Goal: Check status: Check status

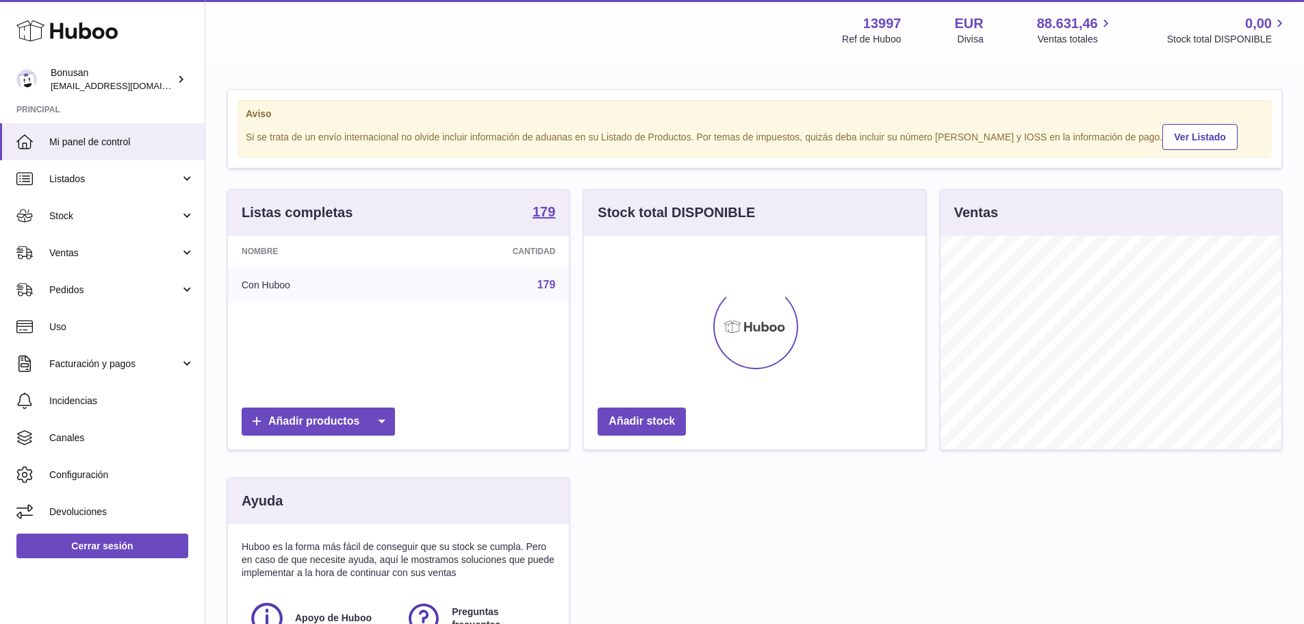
scroll to position [214, 342]
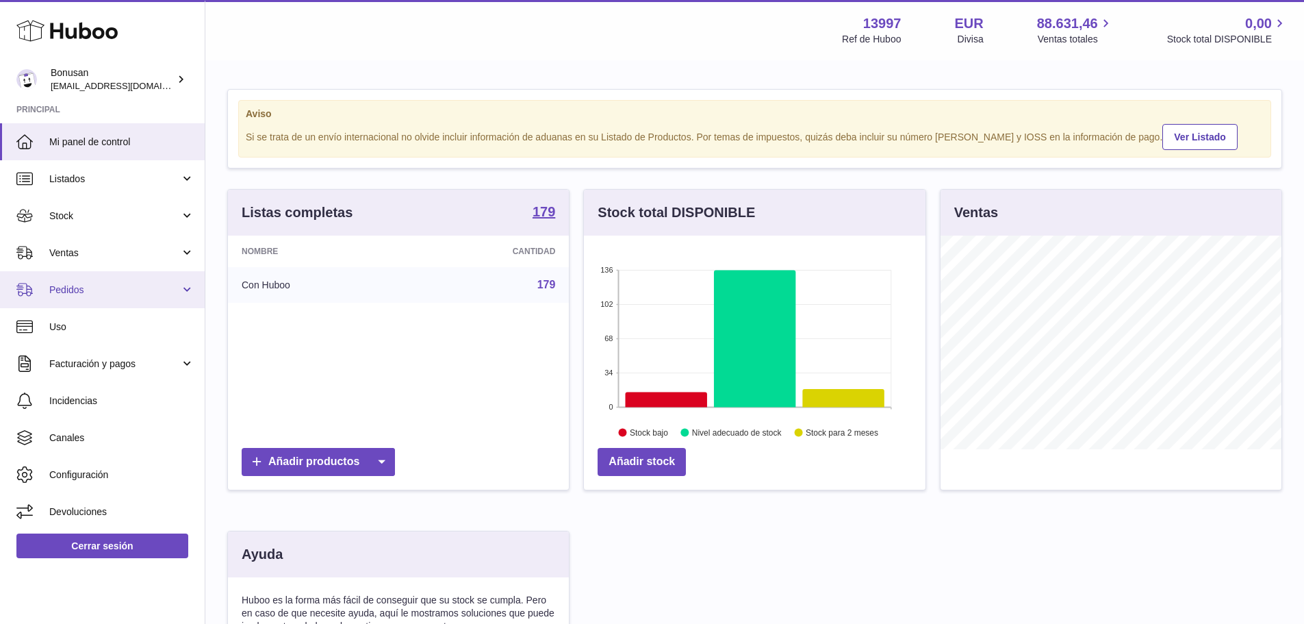
click at [187, 290] on link "Pedidos" at bounding box center [102, 289] width 205 height 37
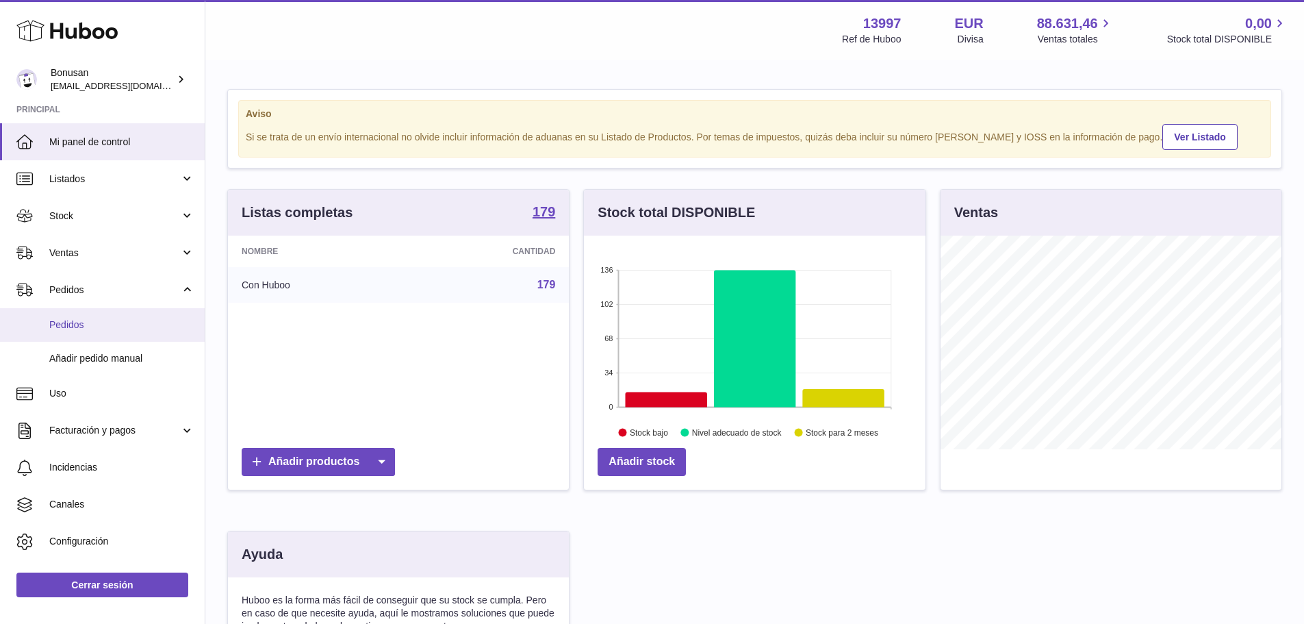
click at [60, 327] on span "Pedidos" at bounding box center [121, 324] width 145 height 13
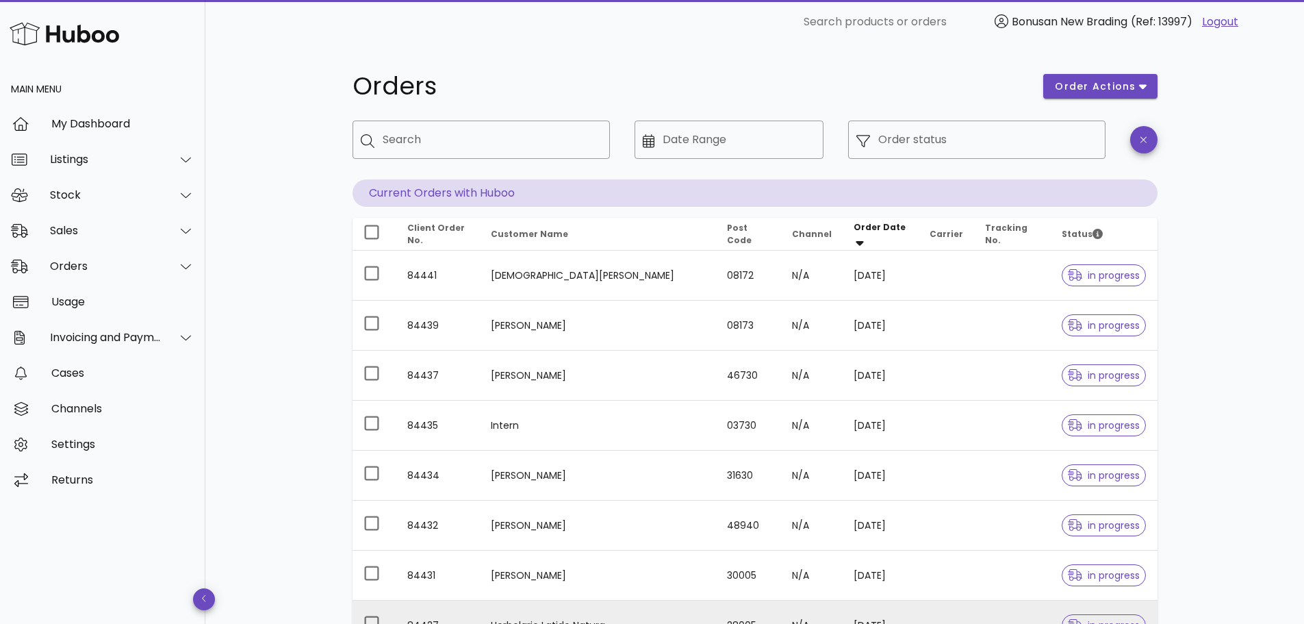
scroll to position [205, 0]
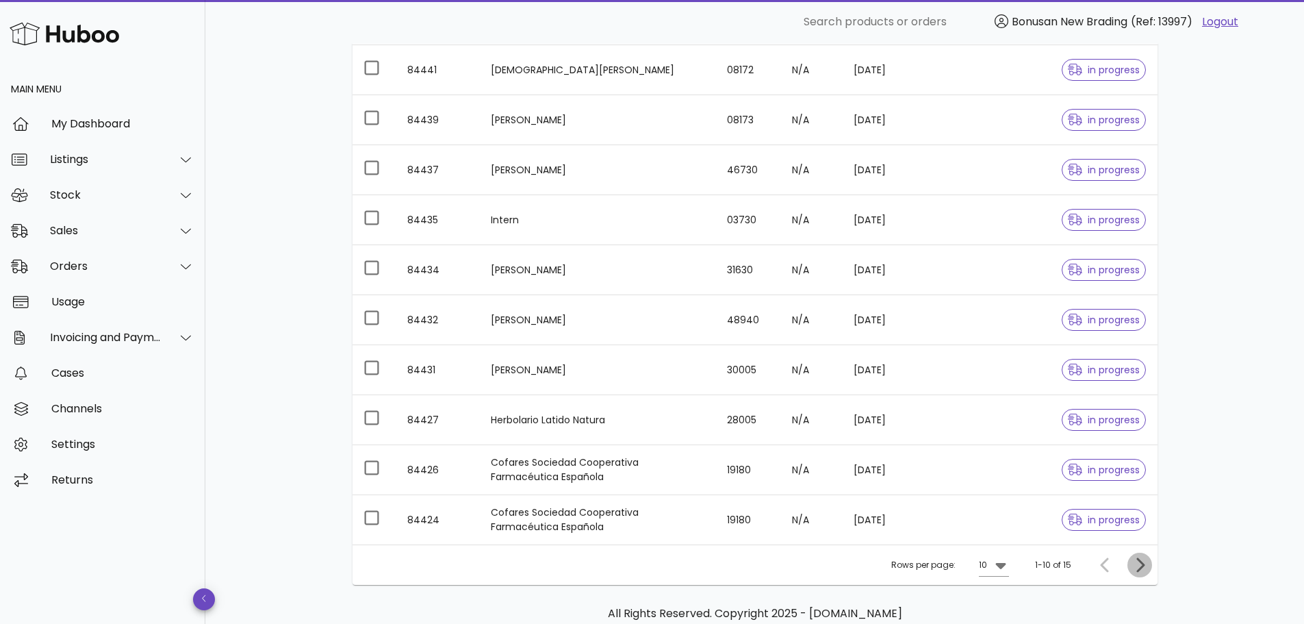
click at [1135, 561] on icon "Next page" at bounding box center [1140, 565] width 16 height 16
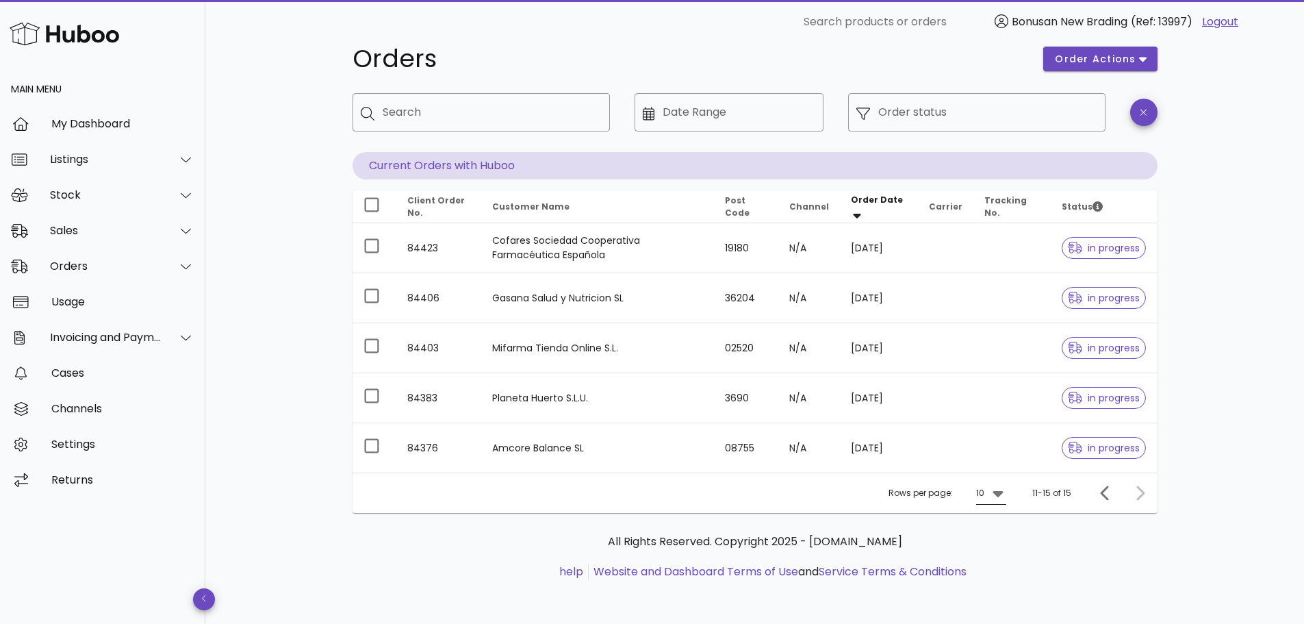
click at [998, 494] on icon at bounding box center [998, 494] width 10 height 6
click at [996, 506] on div "10" at bounding box center [996, 503] width 14 height 13
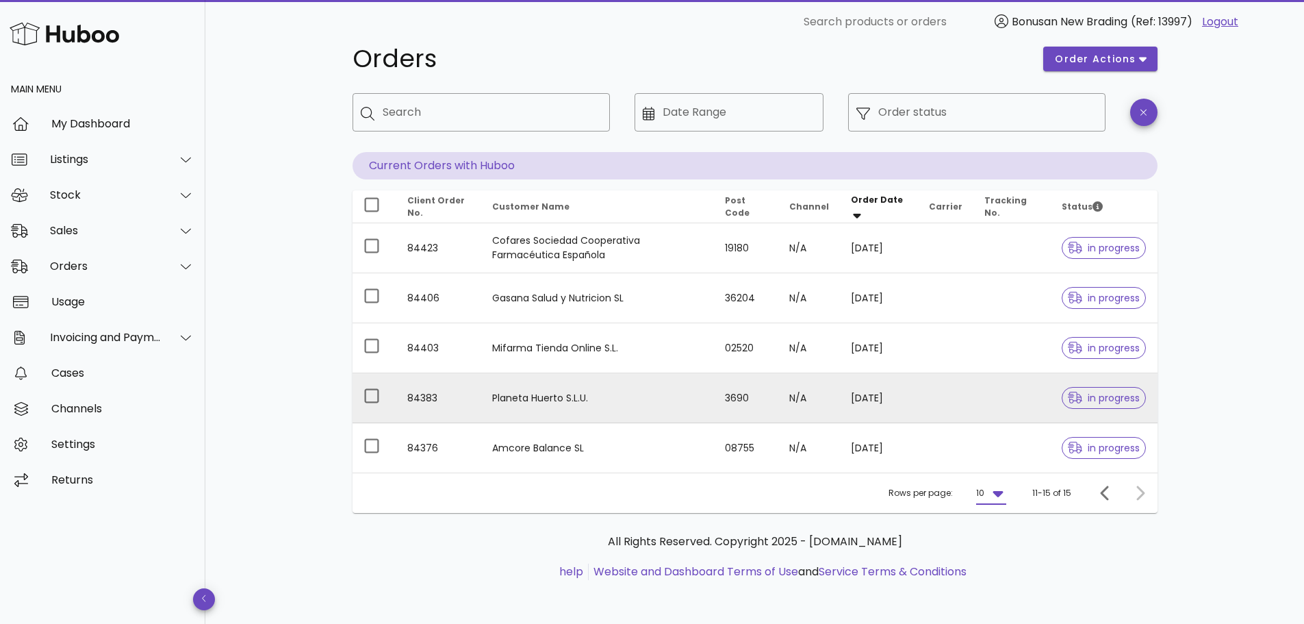
scroll to position [0, 0]
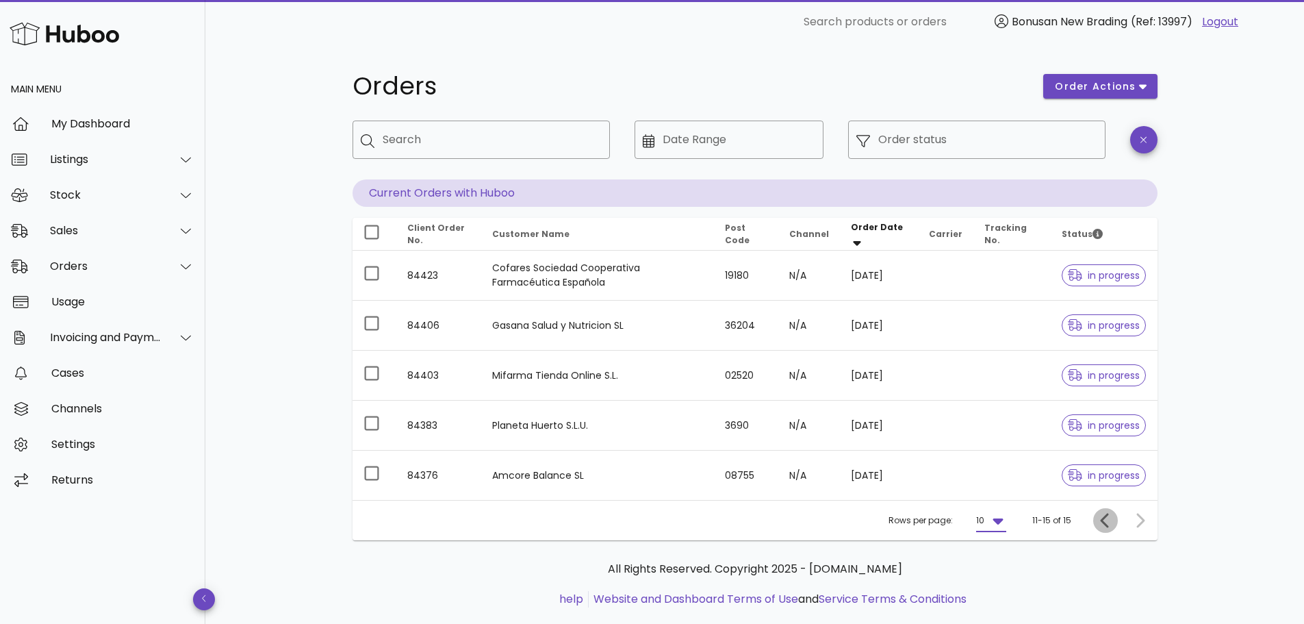
click at [1100, 516] on icon "Previous page" at bounding box center [1106, 520] width 16 height 16
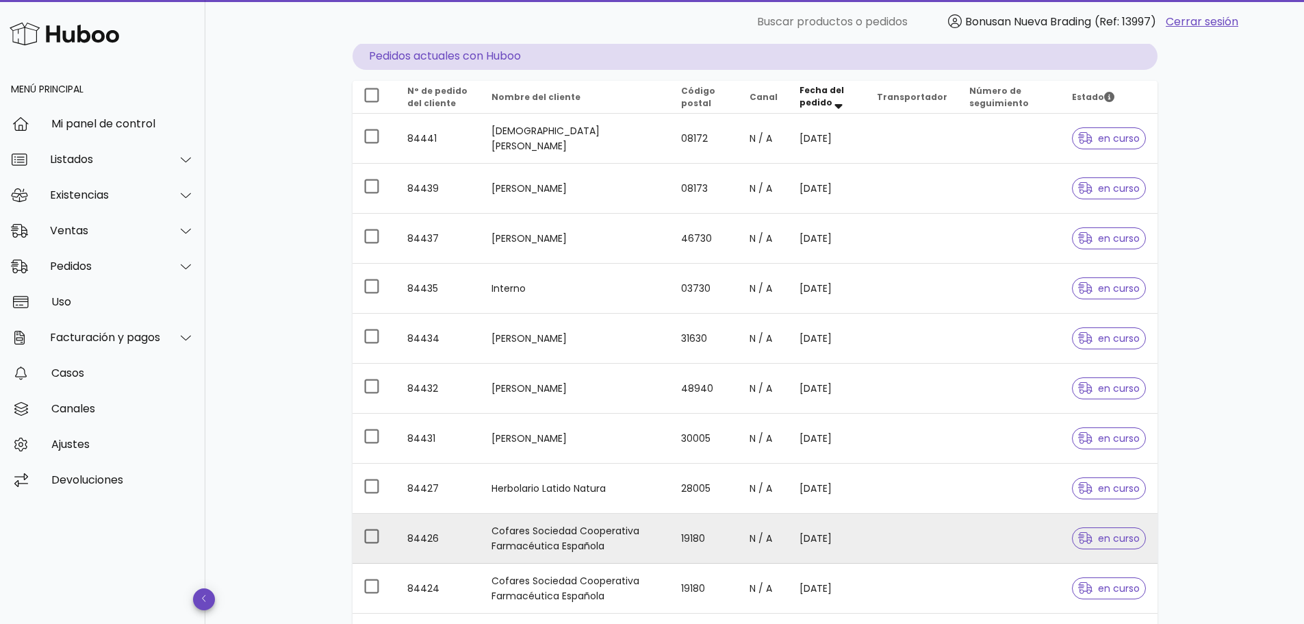
scroll to position [277, 0]
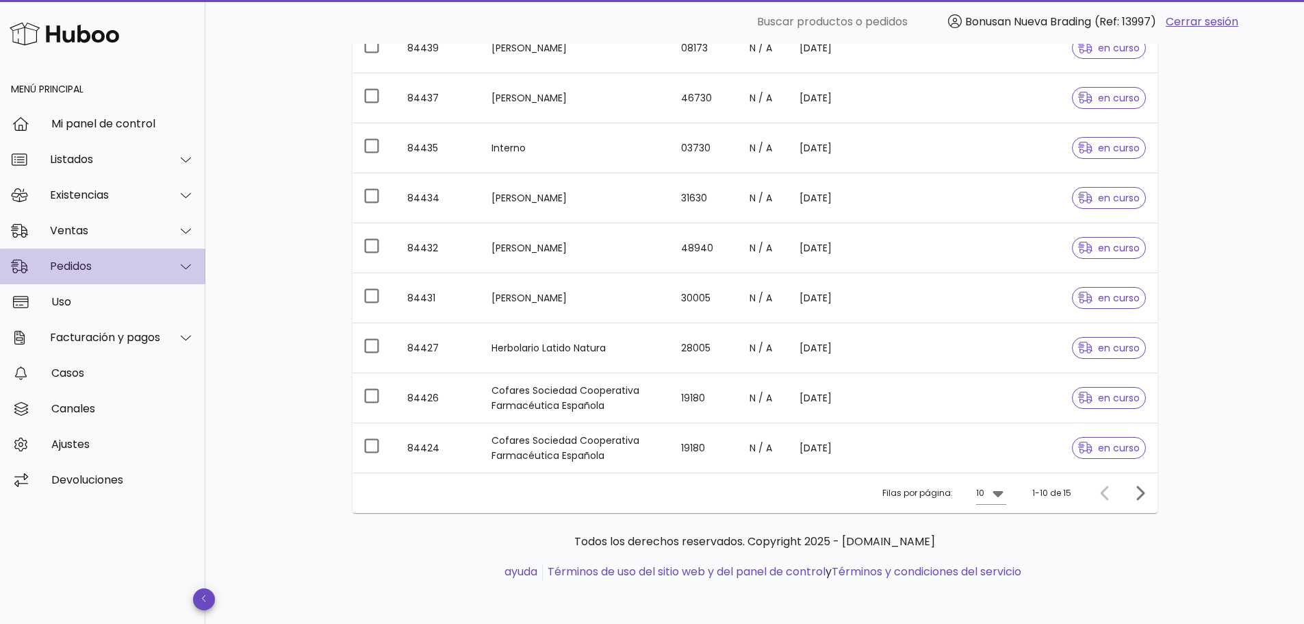
click at [190, 268] on icon at bounding box center [186, 266] width 10 height 12
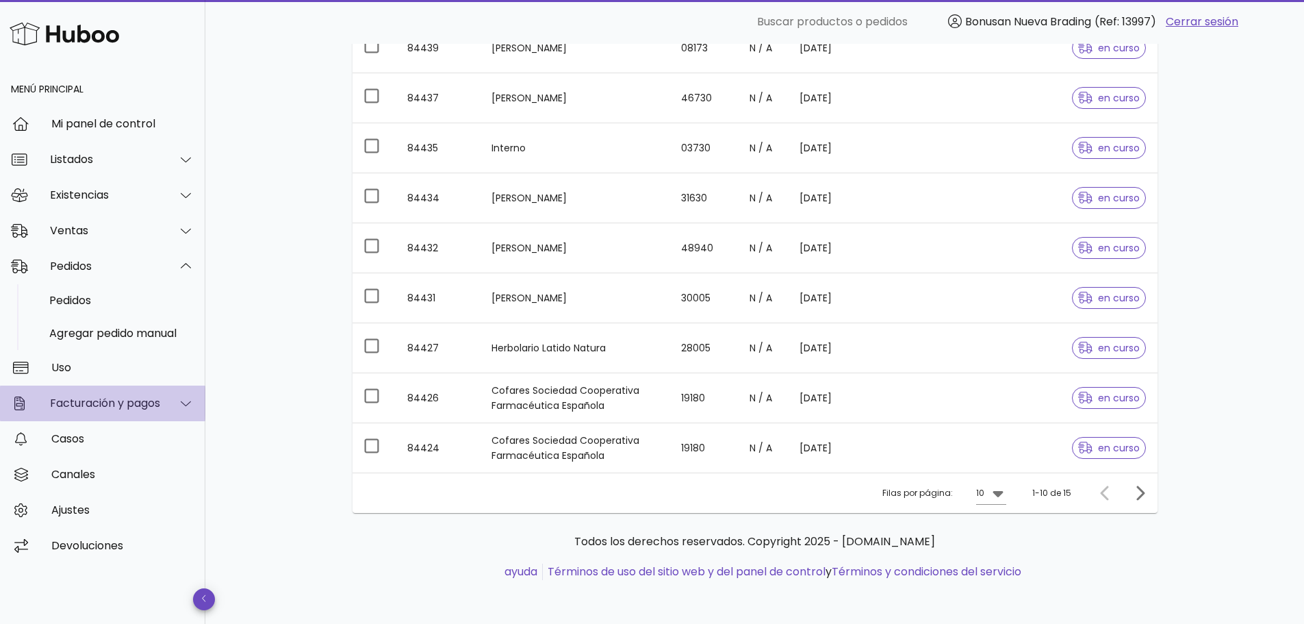
click at [135, 405] on font "Facturación y pagos" at bounding box center [105, 403] width 110 height 16
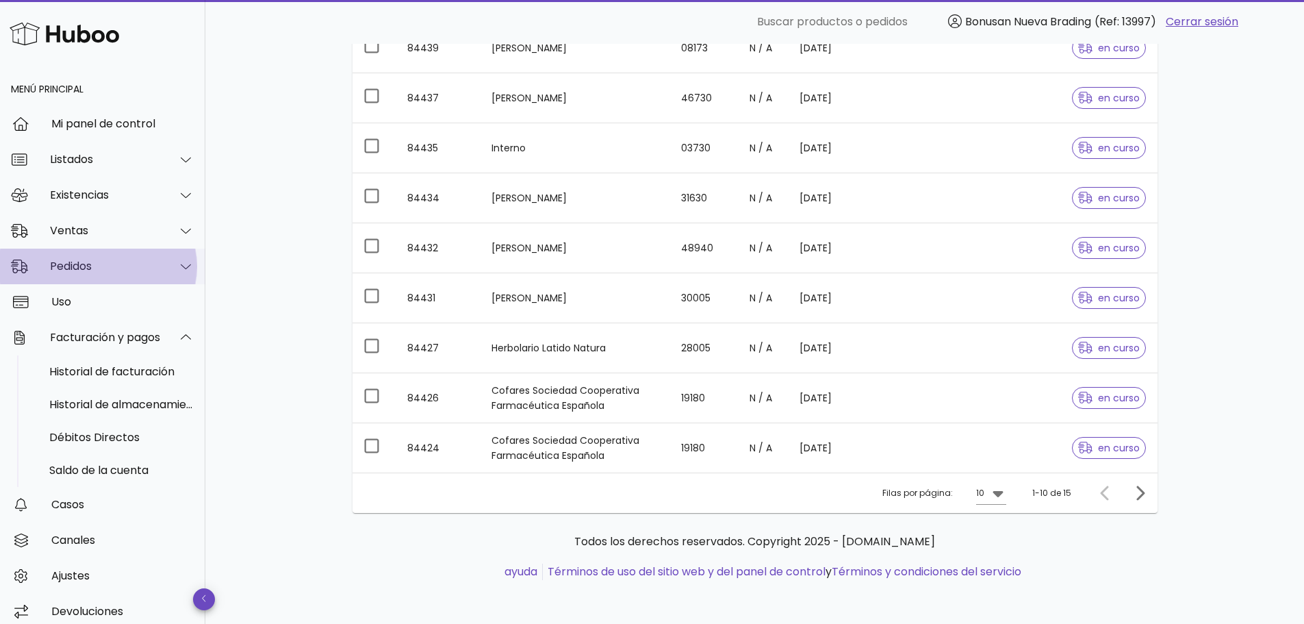
click at [75, 270] on font "Pedidos" at bounding box center [71, 266] width 42 height 16
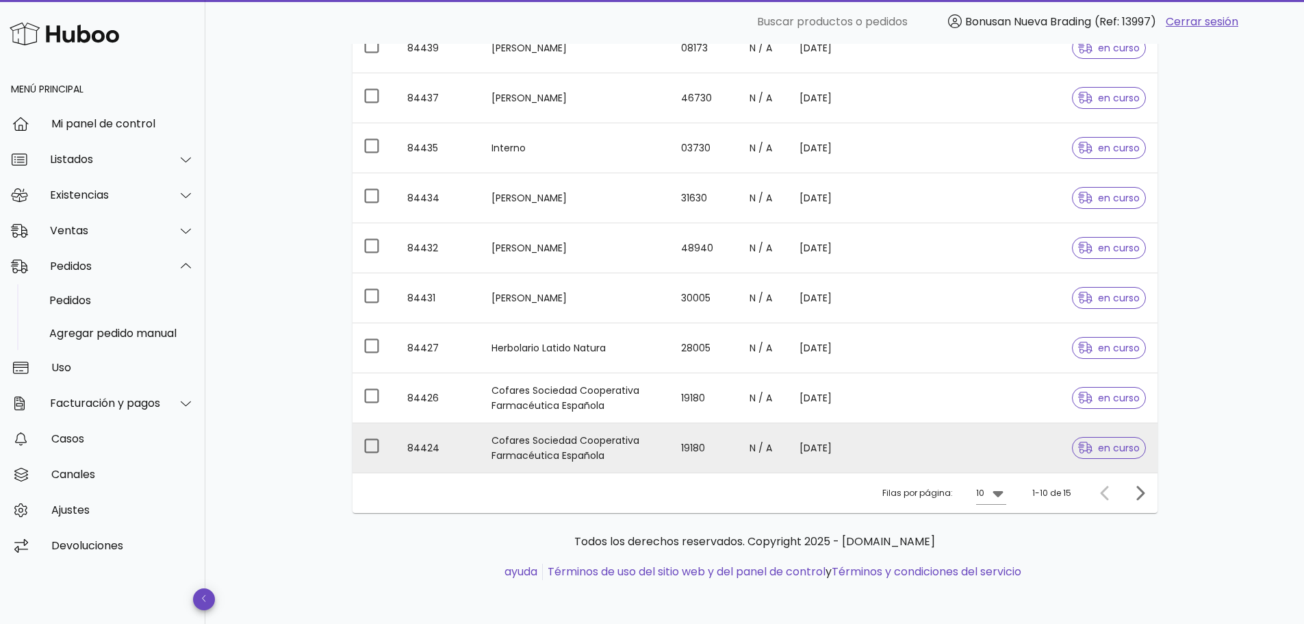
scroll to position [3, 0]
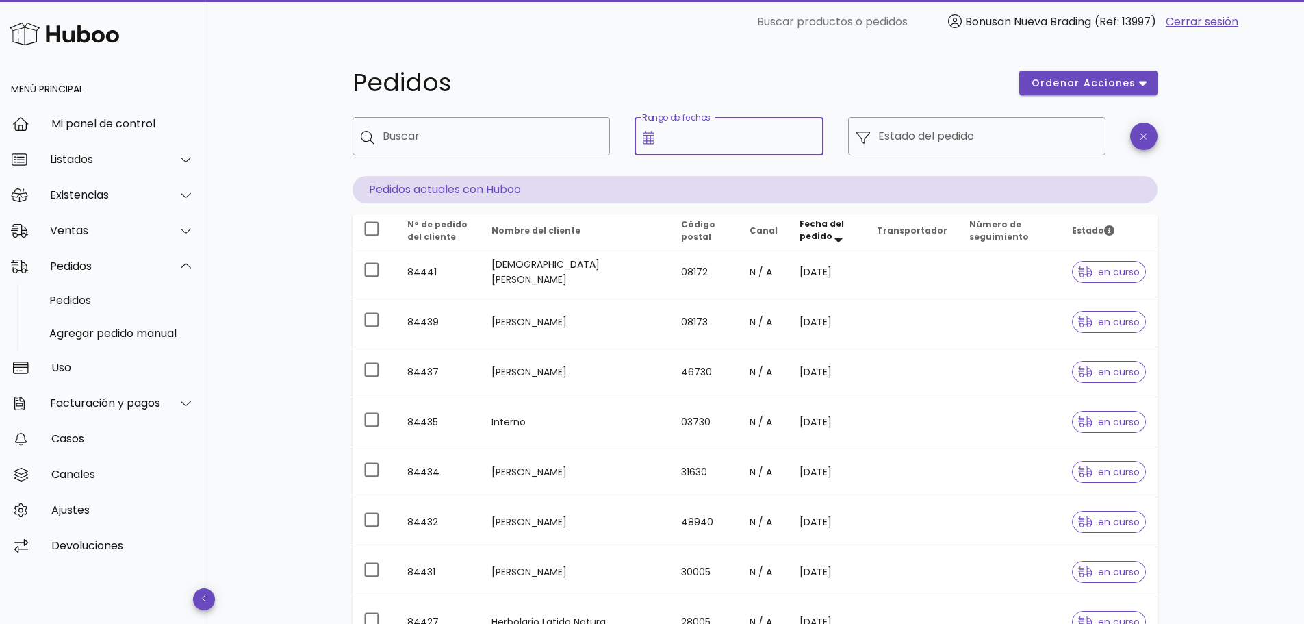
click at [787, 137] on input "Rango de fechas" at bounding box center [739, 136] width 153 height 22
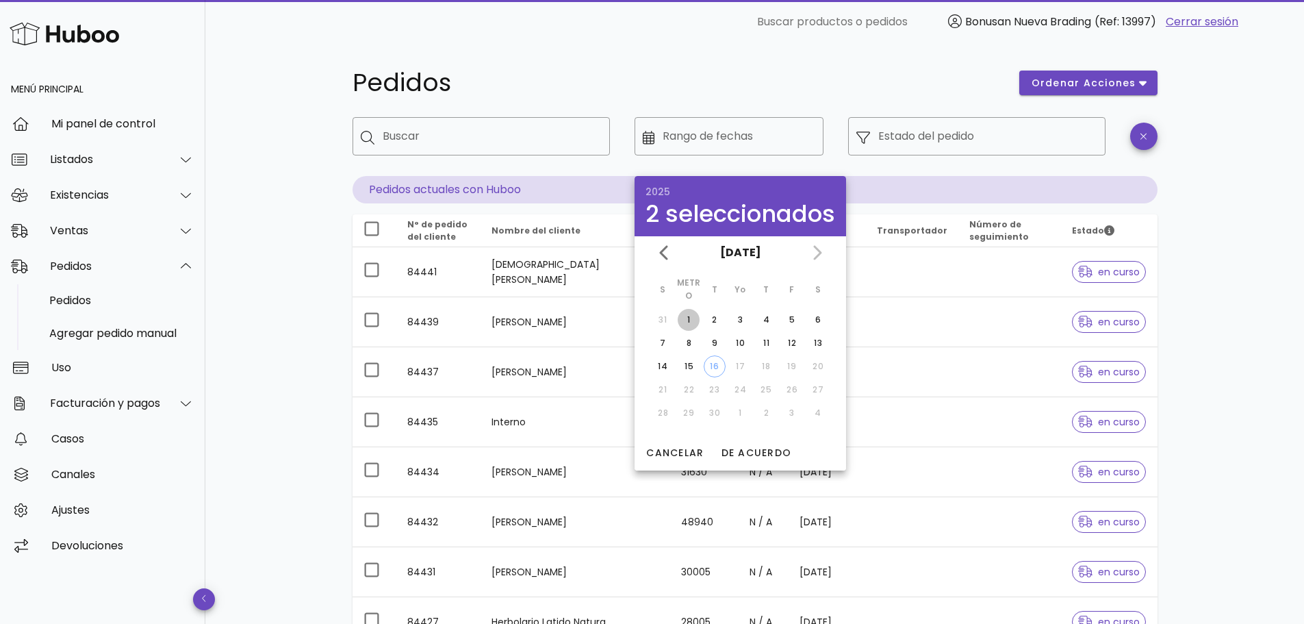
click at [692, 321] on div "1" at bounding box center [689, 320] width 22 height 12
click at [759, 453] on font "DE ACUERDO" at bounding box center [757, 453] width 71 height 14
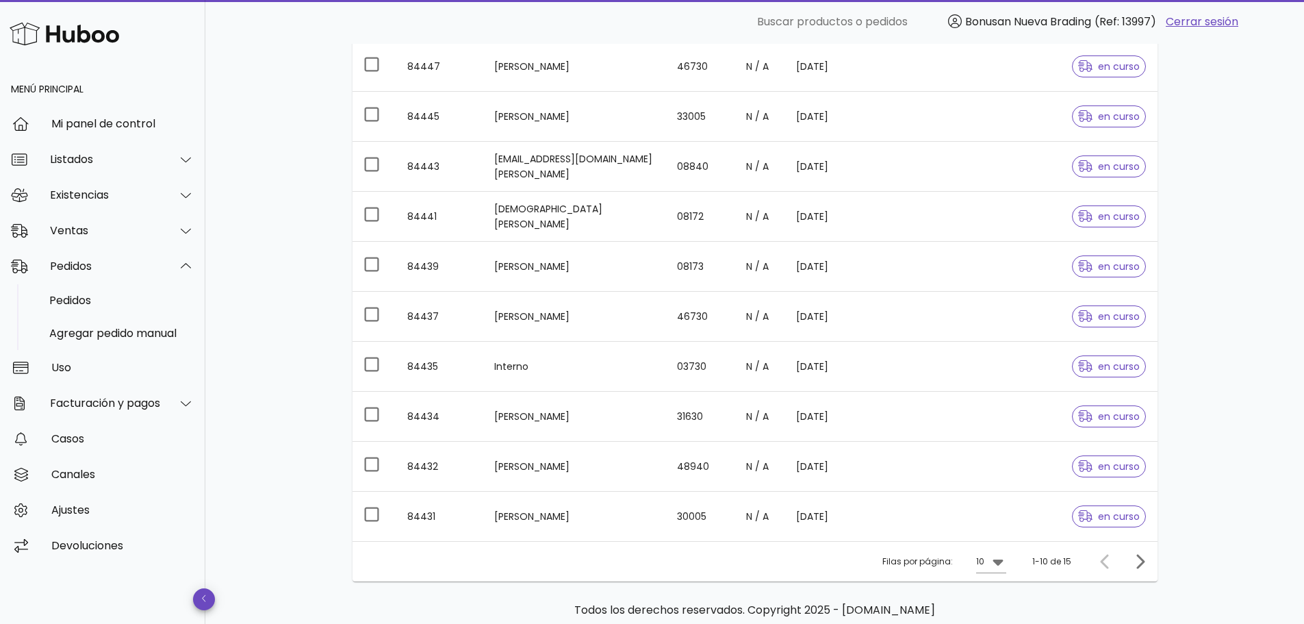
scroll to position [277, 0]
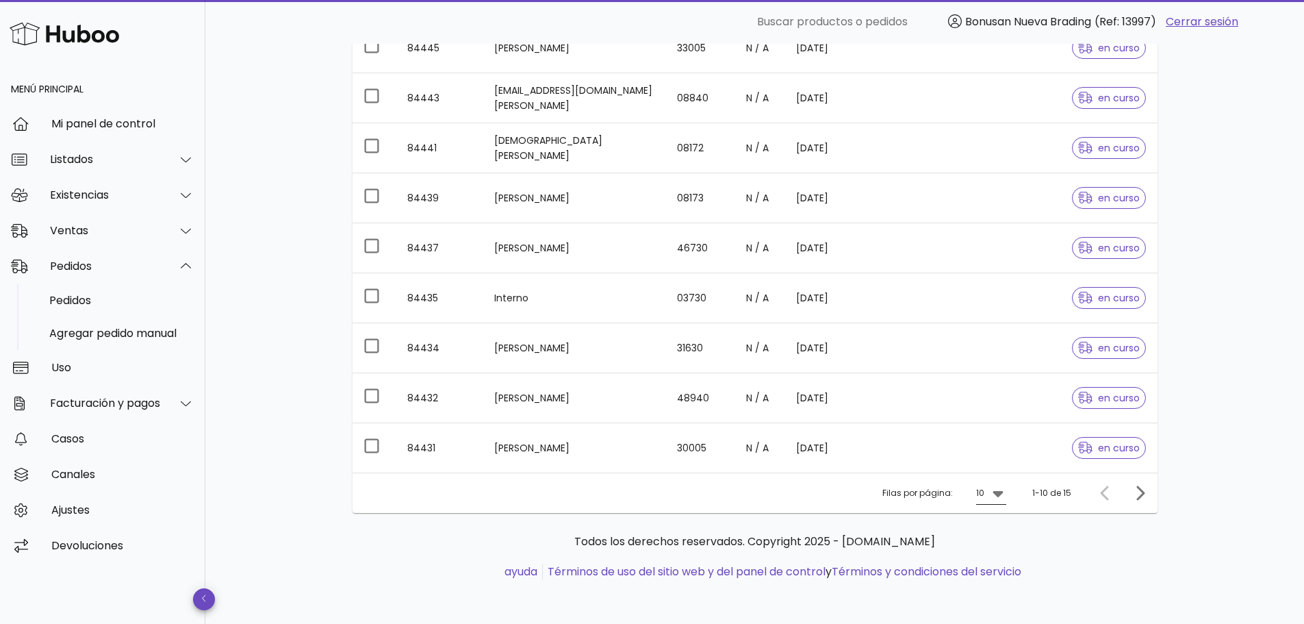
click at [999, 492] on icon at bounding box center [998, 494] width 10 height 6
click at [996, 570] on font "50" at bounding box center [996, 569] width 14 height 16
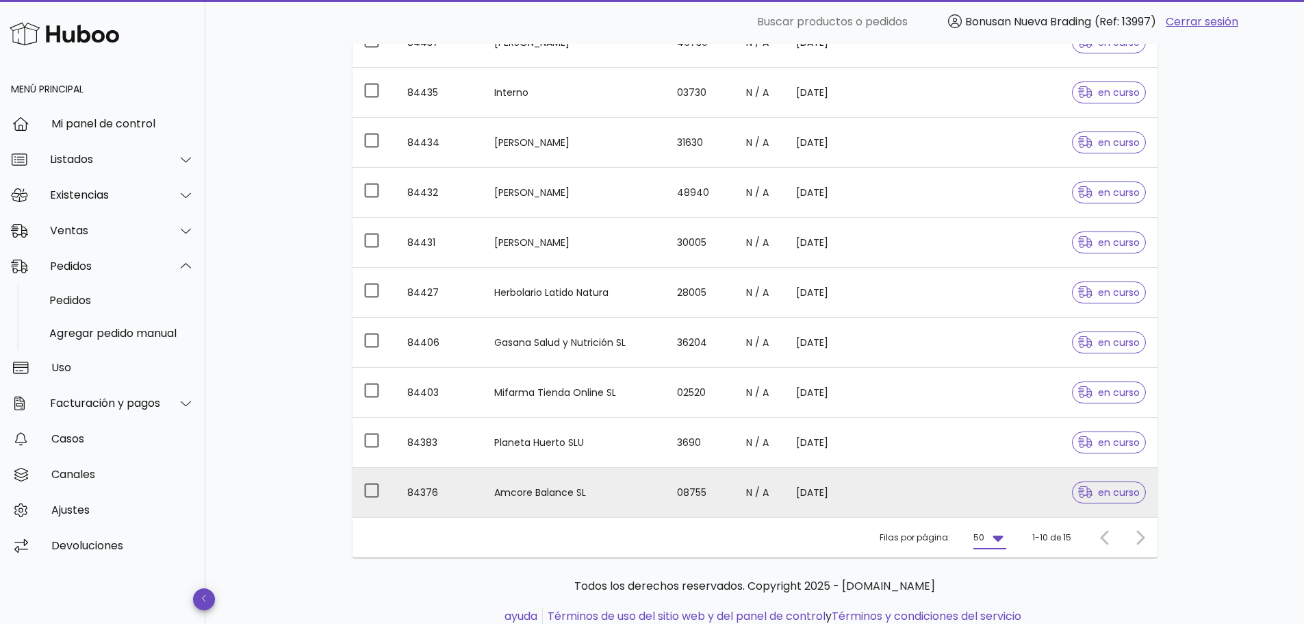
scroll to position [527, 0]
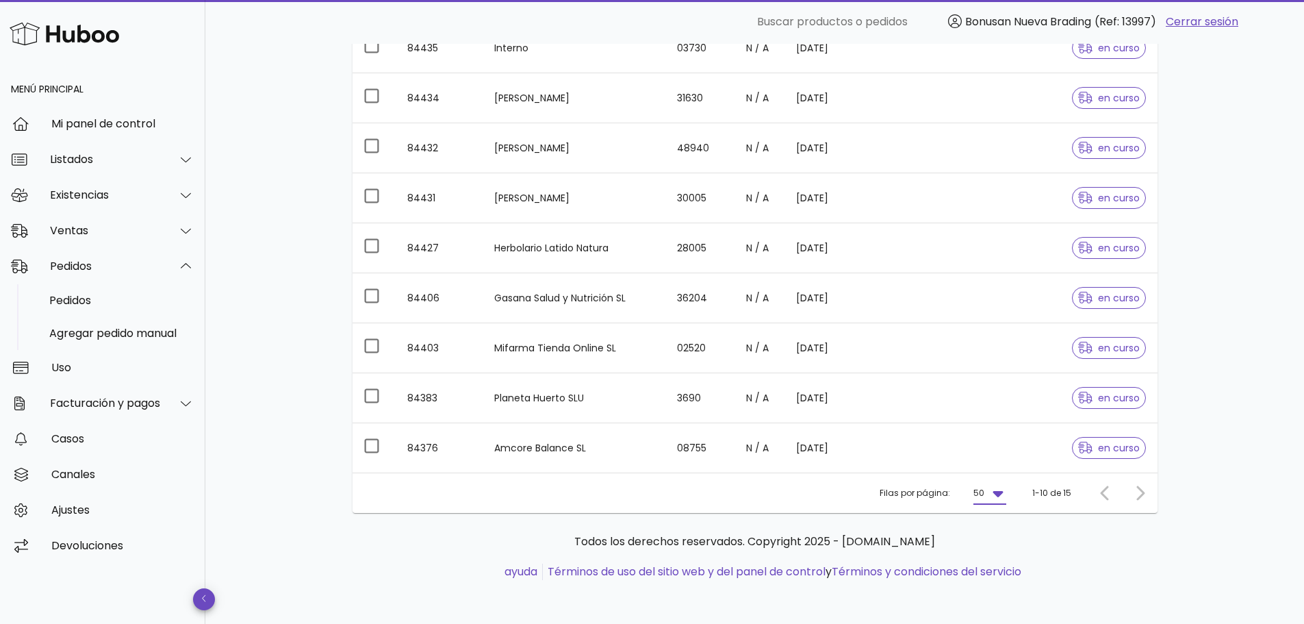
click at [1144, 490] on div at bounding box center [1137, 493] width 29 height 25
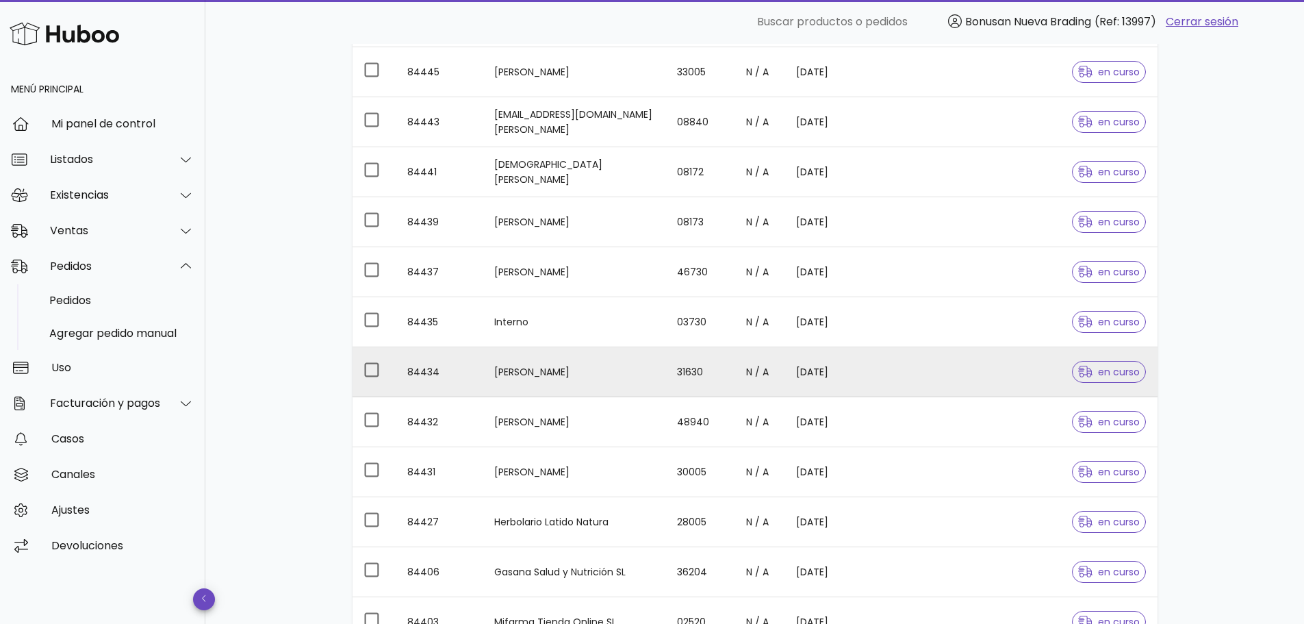
scroll to position [0, 0]
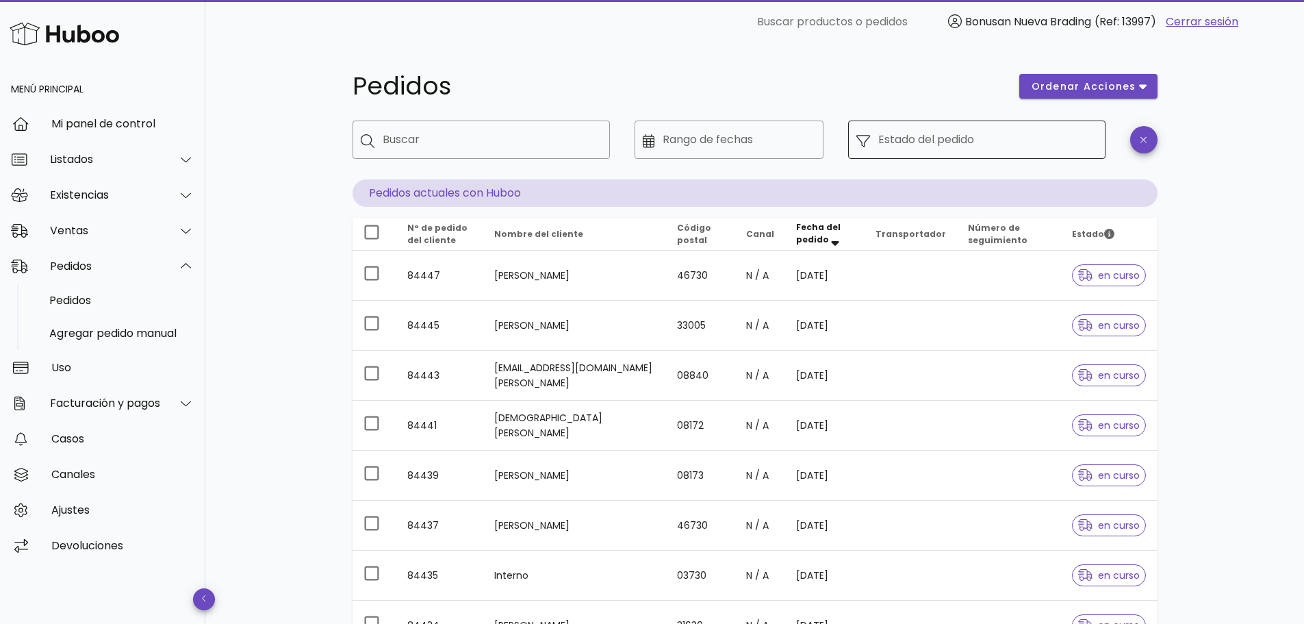
click at [865, 141] on icon at bounding box center [864, 141] width 14 height 12
click at [1003, 142] on input "Estado del pedido" at bounding box center [987, 140] width 219 height 22
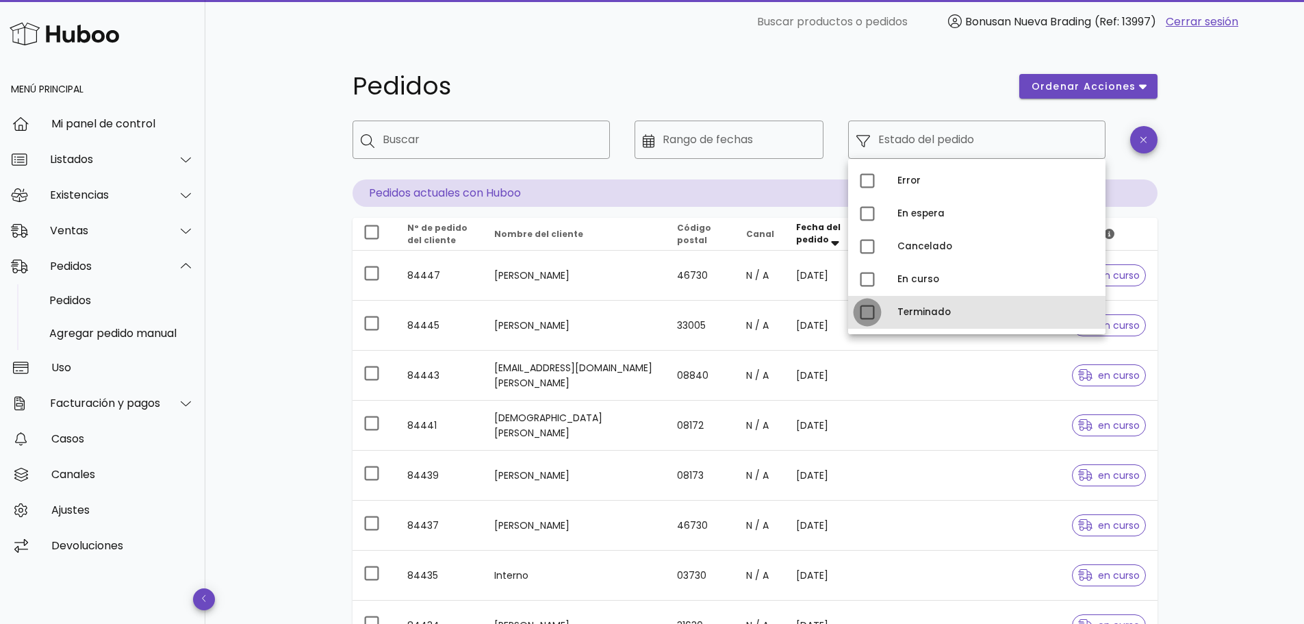
click at [863, 314] on div at bounding box center [867, 312] width 23 height 23
type input "**********"
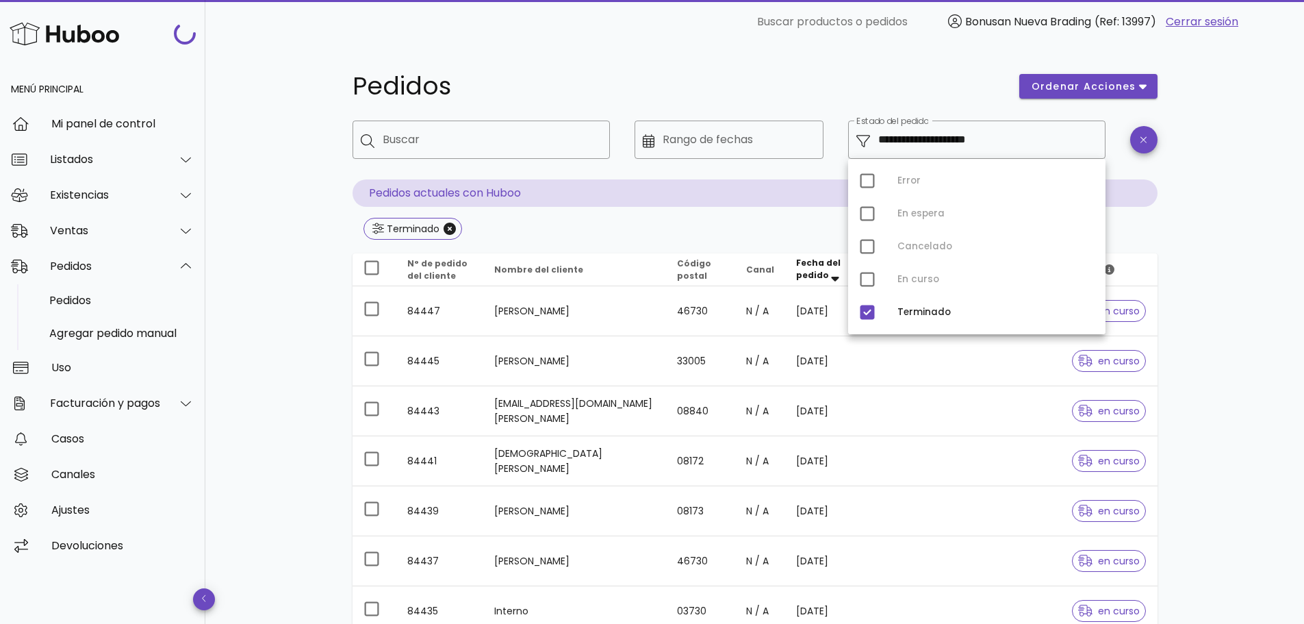
click at [1247, 237] on div "**********" at bounding box center [754, 615] width 1099 height 1143
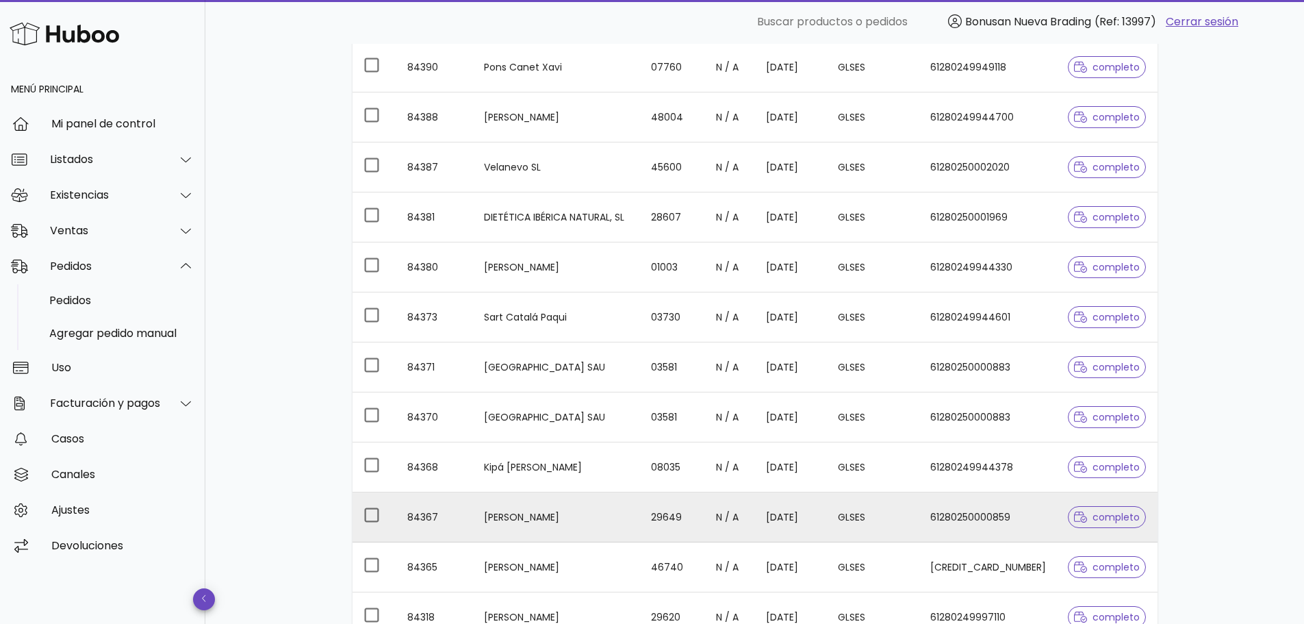
scroll to position [806, 0]
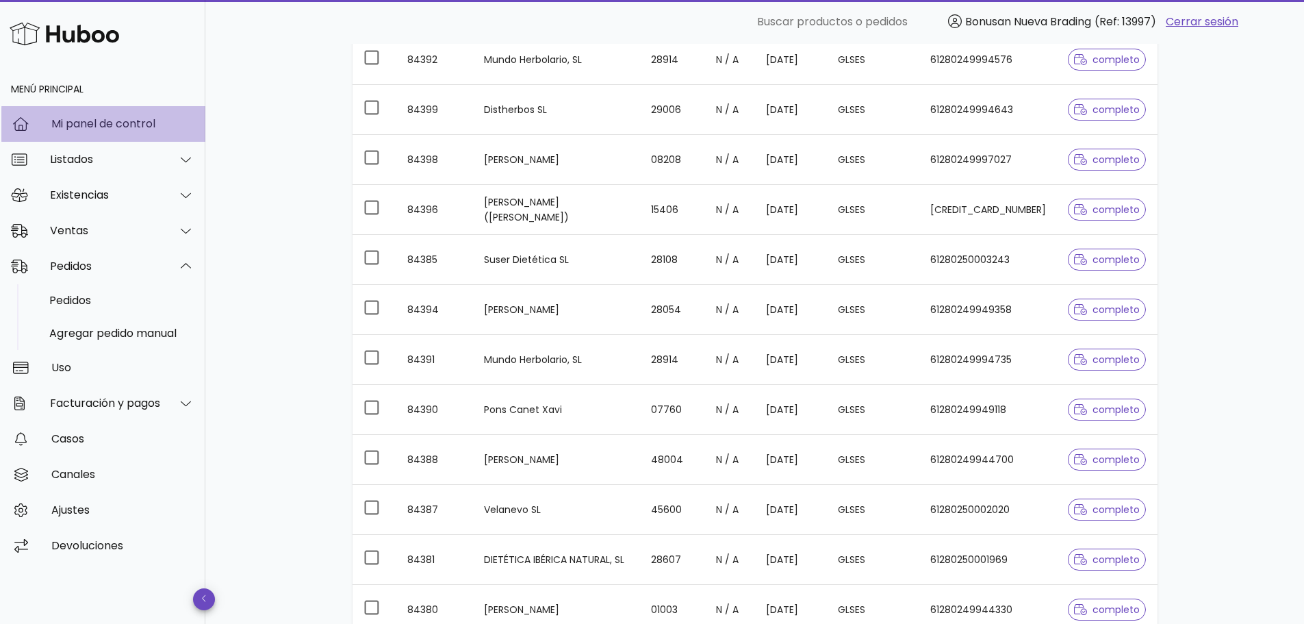
click at [80, 121] on font "Mi panel de control" at bounding box center [103, 124] width 104 height 16
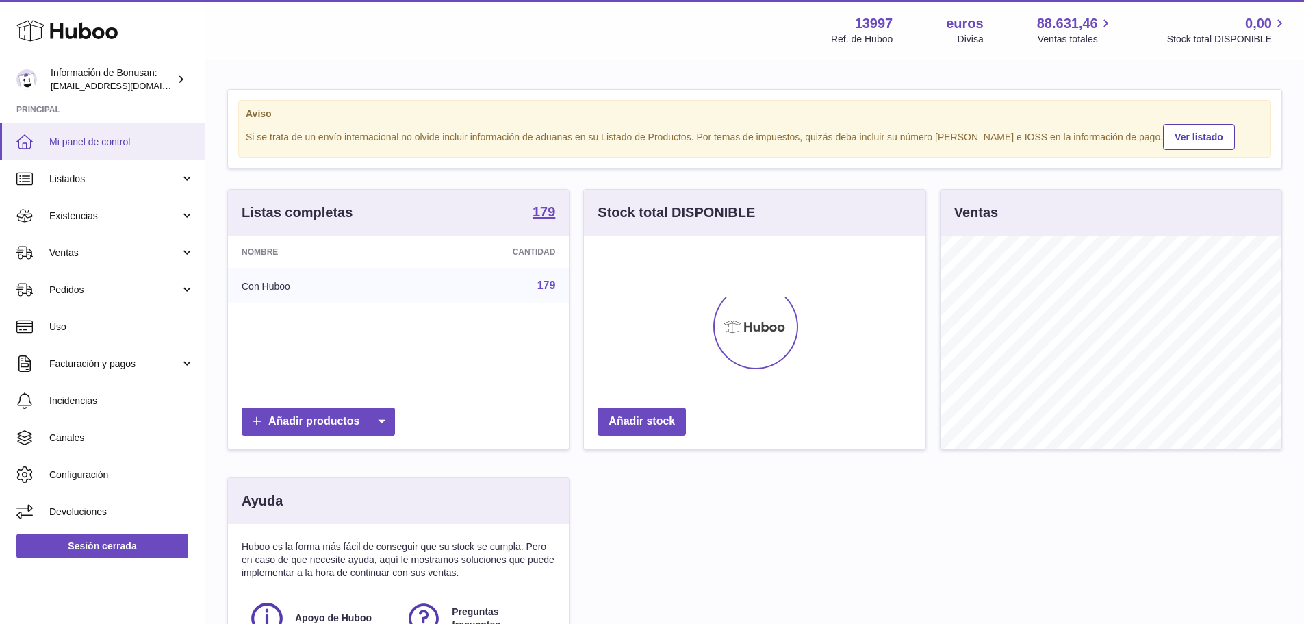
scroll to position [214, 342]
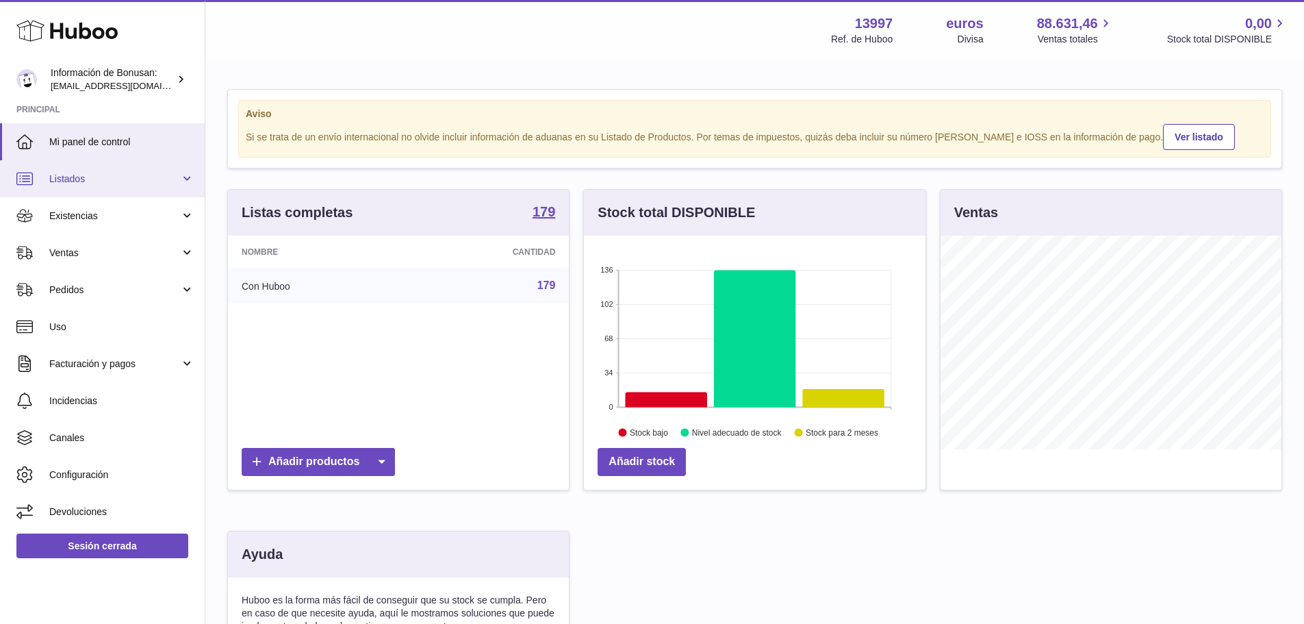
click at [189, 179] on link "Listados" at bounding box center [102, 178] width 205 height 37
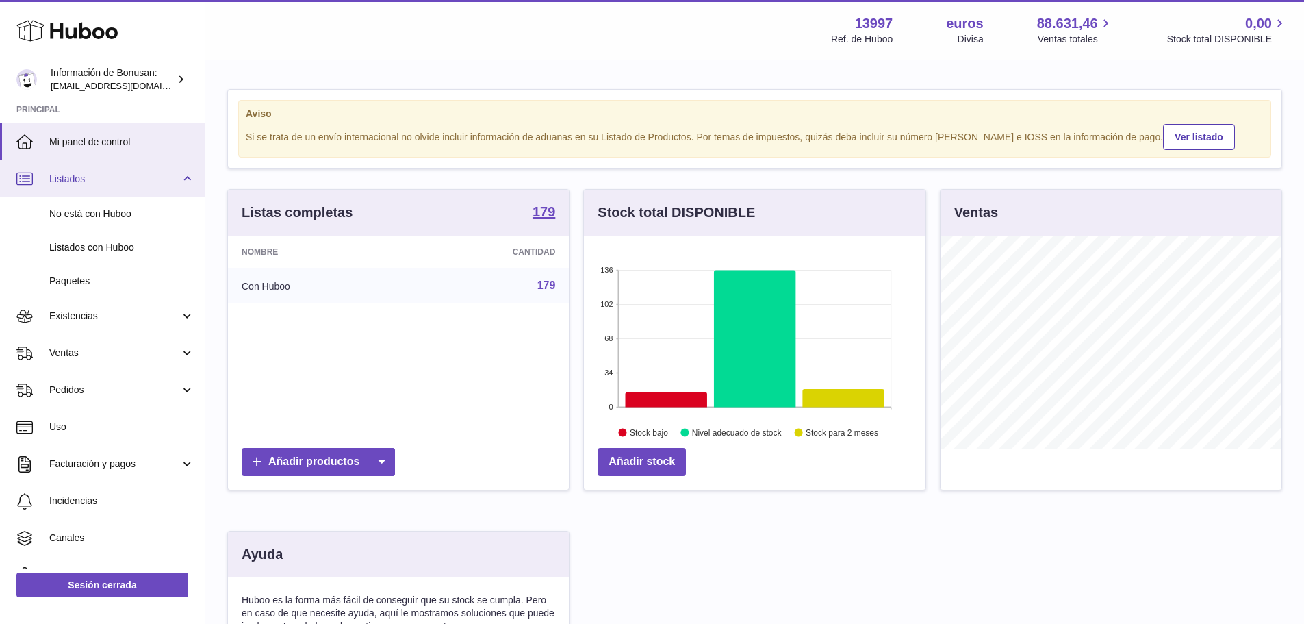
click at [189, 179] on link "Listados" at bounding box center [102, 178] width 205 height 37
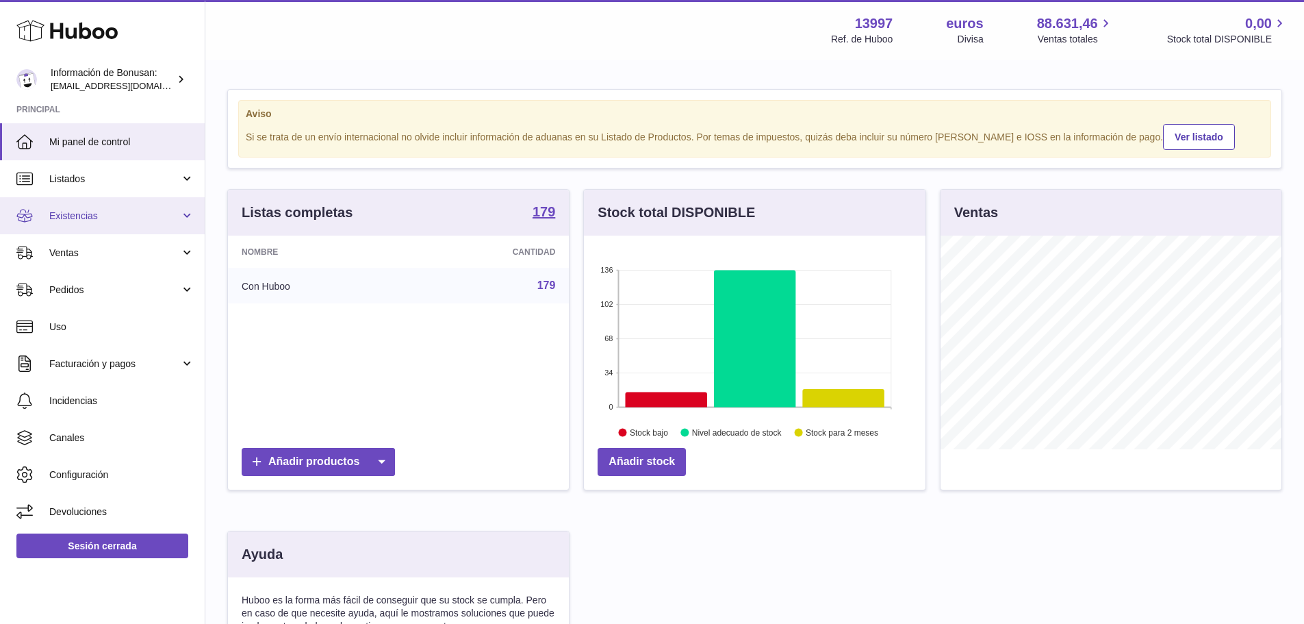
click at [184, 220] on link "Existencias" at bounding box center [102, 215] width 205 height 37
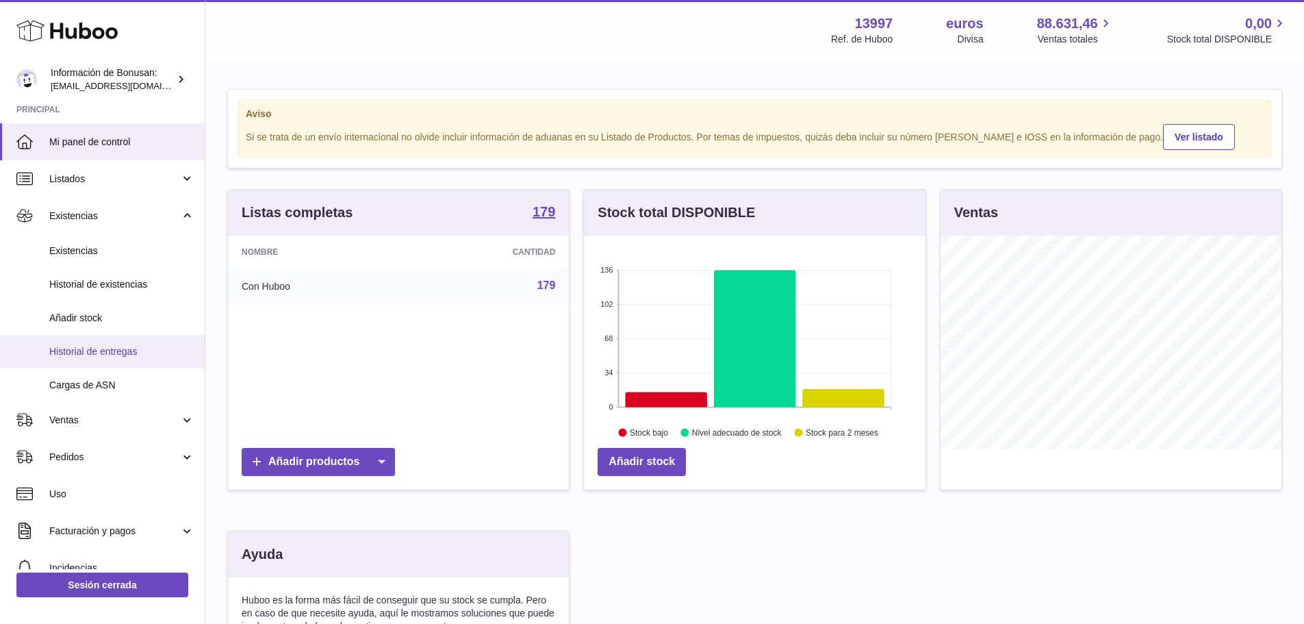
click at [125, 350] on font "Historial de entregas" at bounding box center [93, 351] width 88 height 11
